Goal: Check status: Check status

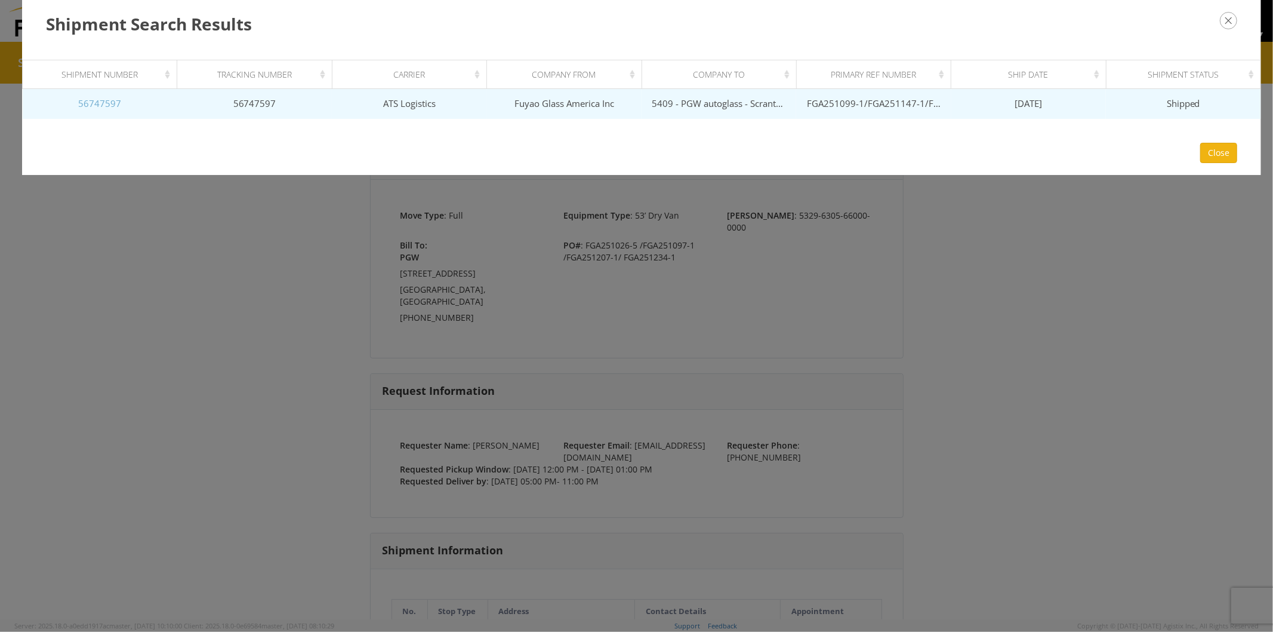
click at [94, 101] on link "56747597" at bounding box center [99, 103] width 43 height 12
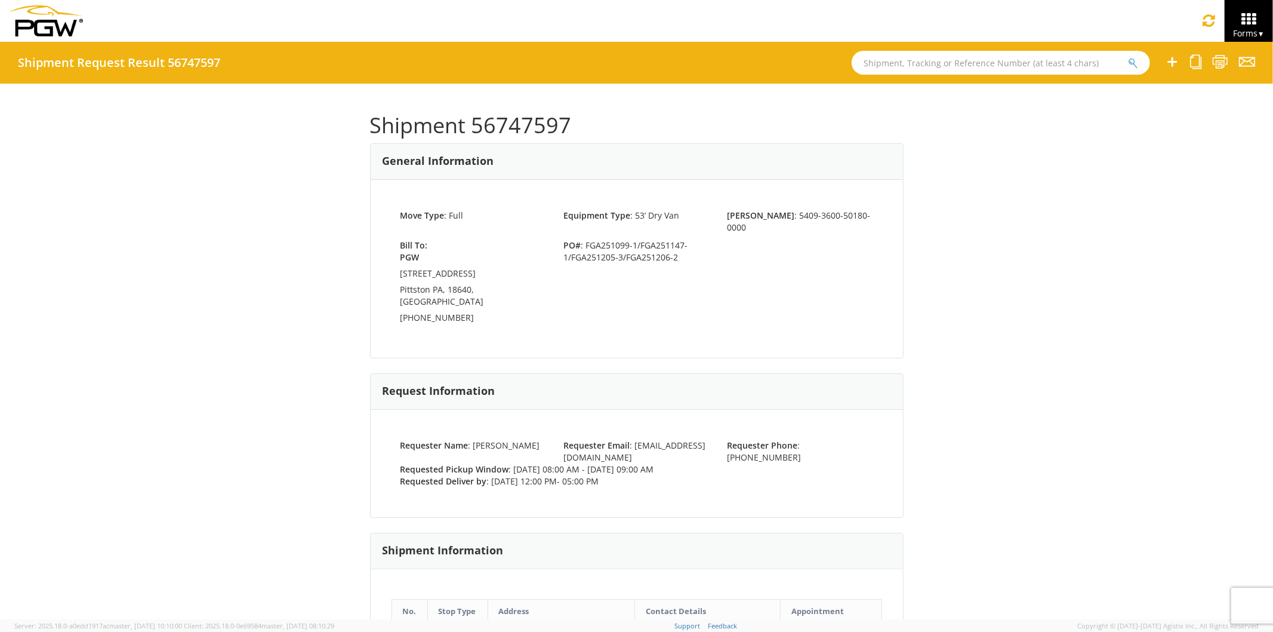
click at [1041, 318] on div "Shipment 56747597 General Information Move Type : Full Equipment Type : 53’ Dry…" at bounding box center [636, 352] width 1273 height 536
drag, startPoint x: 472, startPoint y: 128, endPoint x: 562, endPoint y: 130, distance: 90.2
click at [562, 130] on h1 "Shipment 56747597" at bounding box center [637, 125] width 534 height 24
copy h1 "56747597"
click at [663, 338] on div "Shipment 56747597 General Information Move Type : Full Equipment Type : 53’ Dry…" at bounding box center [637, 351] width 534 height 500
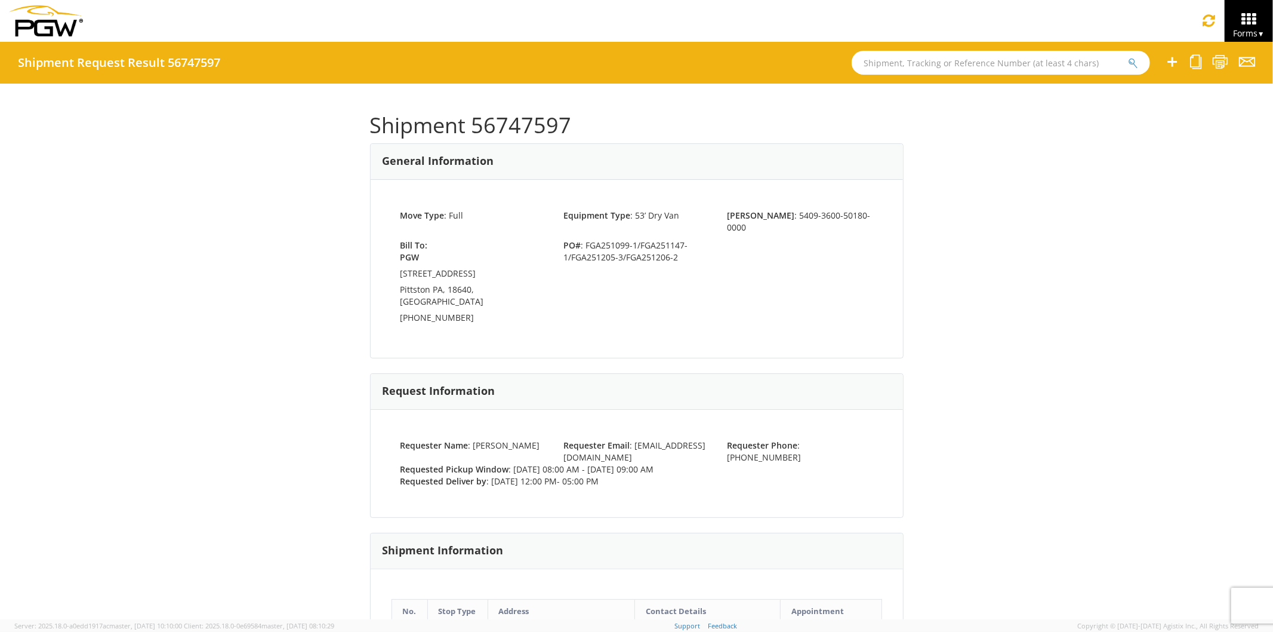
click at [248, 378] on div "Shipment 56747597 General Information Move Type : Full Equipment Type : 53’ Dry…" at bounding box center [636, 352] width 1273 height 536
click at [884, 63] on input "text" at bounding box center [1001, 63] width 299 height 24
paste input "56747565"
type input "56747565"
click at [1128, 57] on button "submit" at bounding box center [1133, 64] width 10 height 14
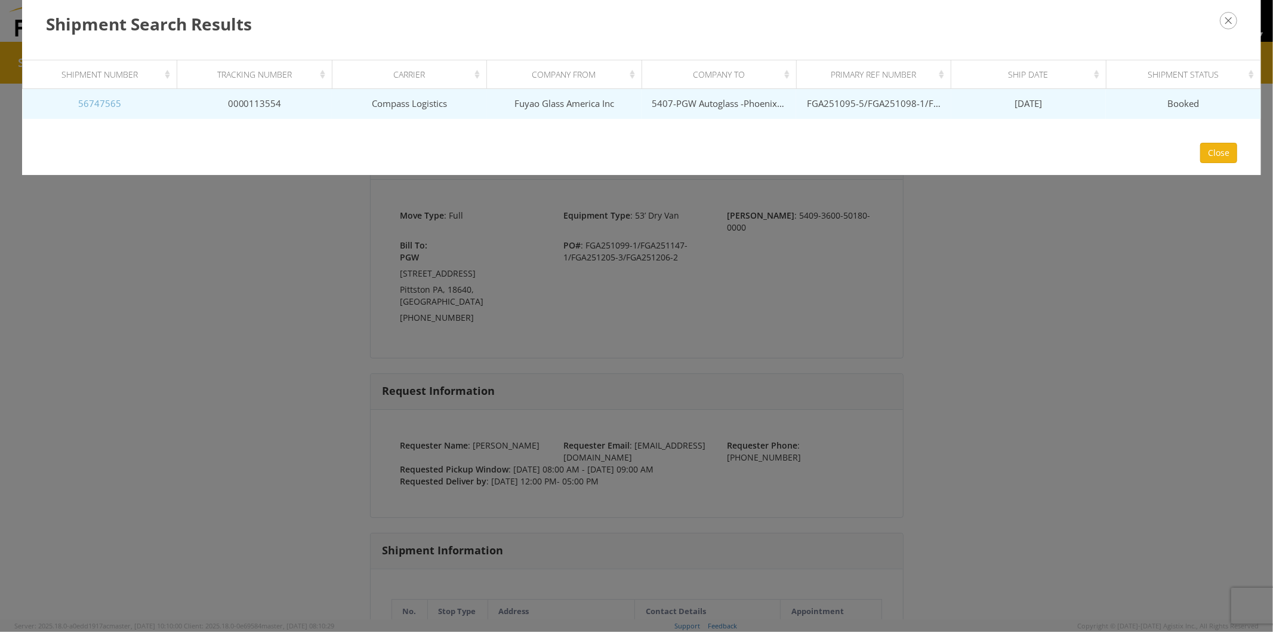
click at [112, 100] on link "56747565" at bounding box center [99, 103] width 43 height 12
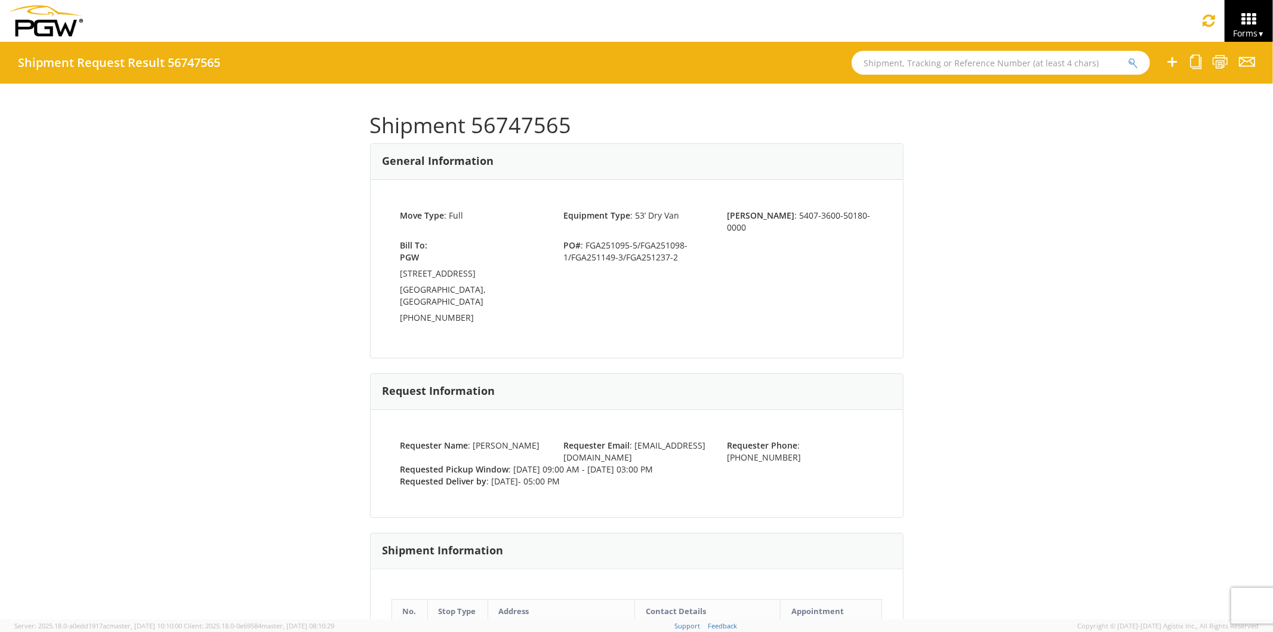
click at [695, 279] on div "Bill To: PGW [STREET_ADDRESS] [PHONE_NUMBER] PO# : FGA251095-5/FGA251098-1/FGA2…" at bounding box center [637, 283] width 491 height 88
drag, startPoint x: 472, startPoint y: 124, endPoint x: 582, endPoint y: 136, distance: 111.1
click at [582, 136] on h1 "Shipment 56747565" at bounding box center [637, 125] width 534 height 24
copy h1 "56747565"
